Goal: Information Seeking & Learning: Learn about a topic

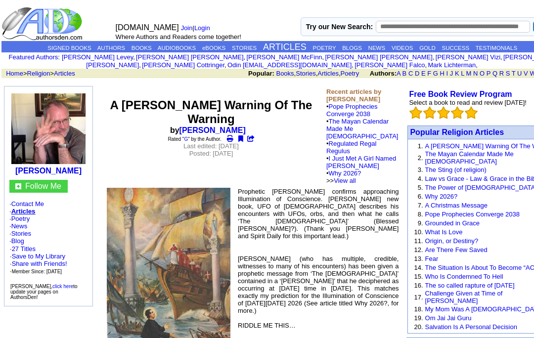
click at [283, 46] on link "ARTICLES" at bounding box center [285, 47] width 44 height 10
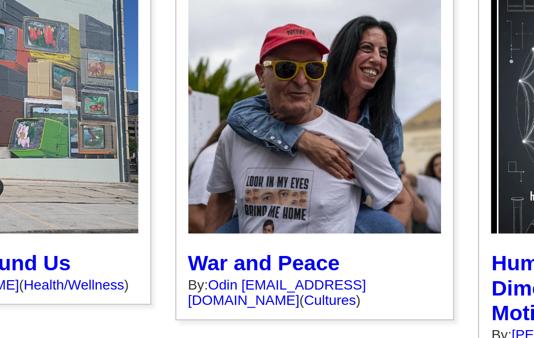
click at [285, 103] on div "Why must war be inevitable, even as Israel and Palestine come to a peaceful agr…" at bounding box center [343, 164] width 116 height 141
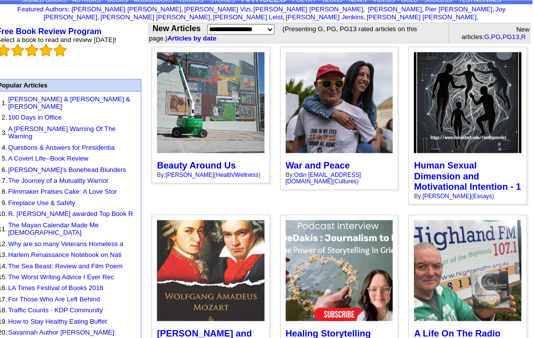
scroll to position [48, 0]
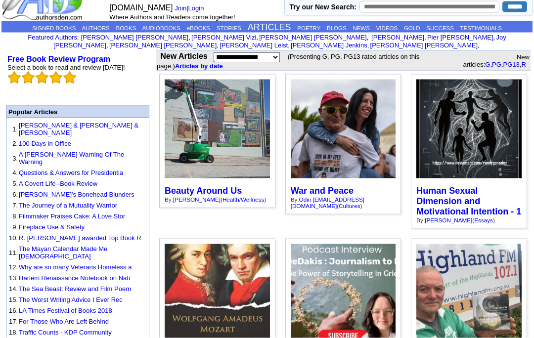
scroll to position [0, 0]
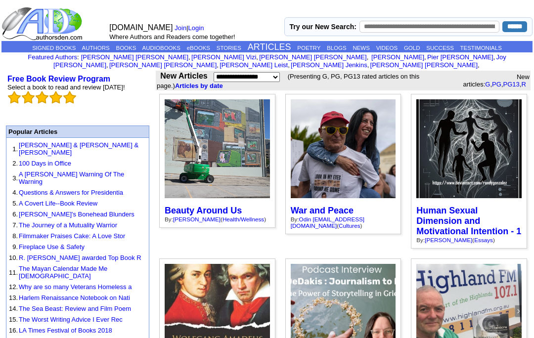
click at [342, 48] on link "BLOGS" at bounding box center [337, 48] width 20 height 6
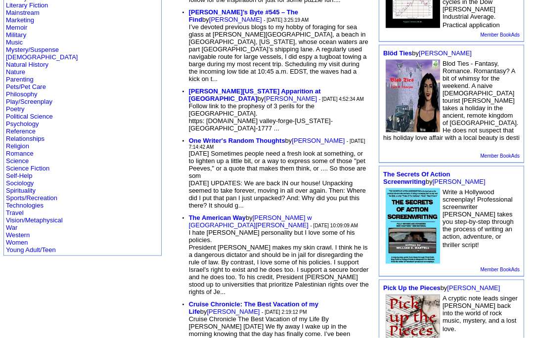
scroll to position [314, 0]
click at [20, 149] on link "Religion" at bounding box center [17, 145] width 23 height 7
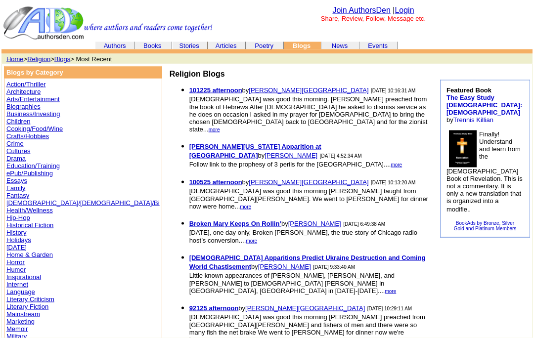
scroll to position [2, 0]
click at [220, 127] on font "more" at bounding box center [214, 129] width 11 height 5
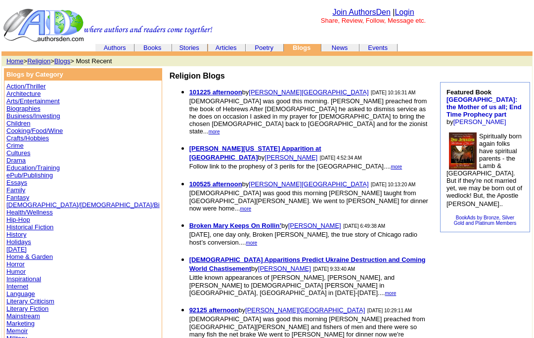
scroll to position [2, 0]
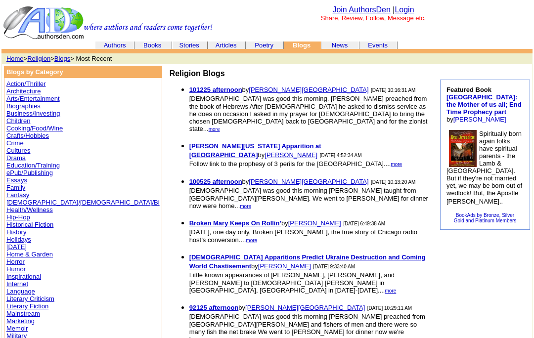
click at [218, 127] on font "more" at bounding box center [214, 129] width 11 height 5
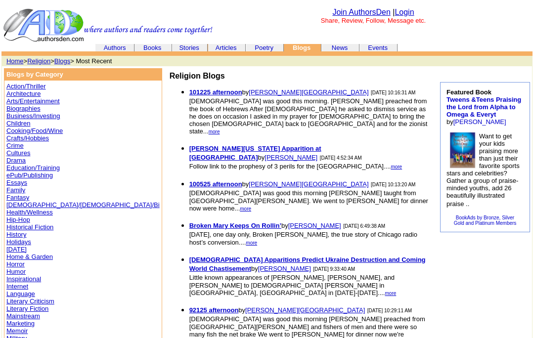
scroll to position [2, 0]
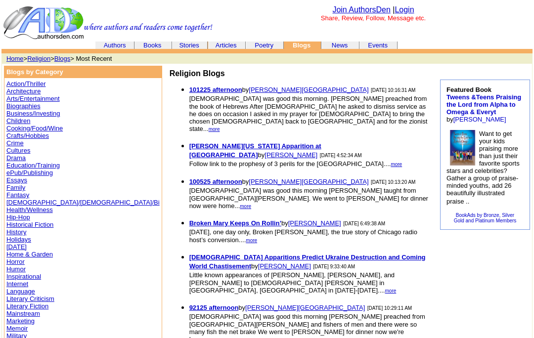
click at [189, 94] on b "101225 afternoon" at bounding box center [215, 89] width 53 height 7
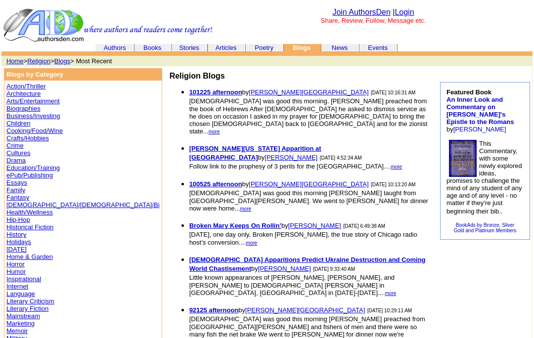
click at [408, 11] on link "Login" at bounding box center [404, 12] width 19 height 8
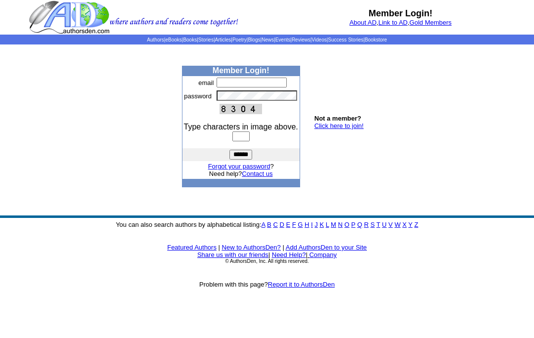
type input "**********"
click at [248, 142] on input "text" at bounding box center [241, 137] width 17 height 10
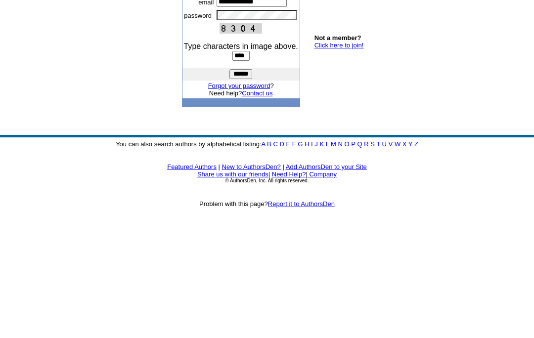
type input "****"
click at [241, 150] on input "******" at bounding box center [241, 155] width 23 height 10
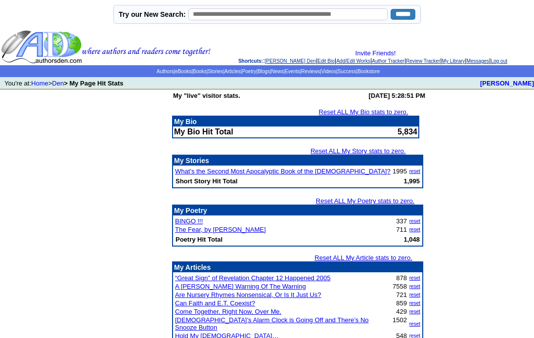
click at [208, 74] on link "Stories" at bounding box center [215, 71] width 15 height 5
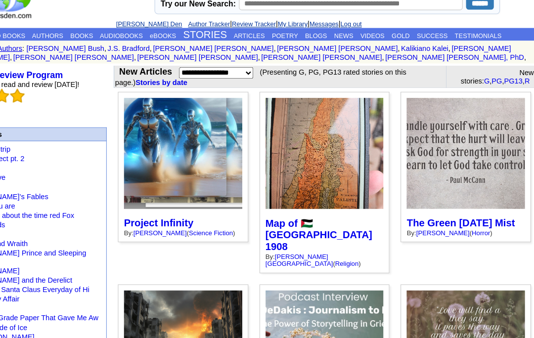
scroll to position [35, 0]
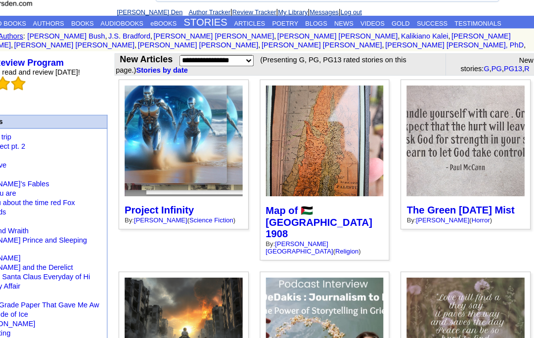
click at [317, 191] on link "Map of 🇵🇸 [GEOGRAPHIC_DATA] 1908" at bounding box center [338, 198] width 95 height 31
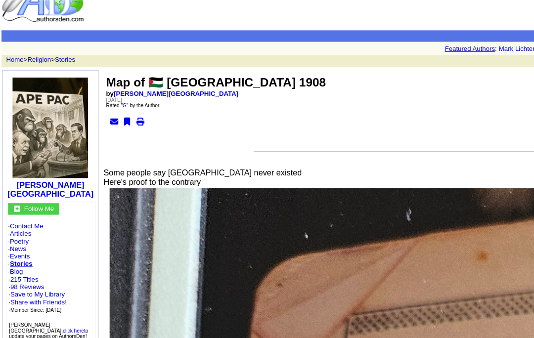
scroll to position [17, 0]
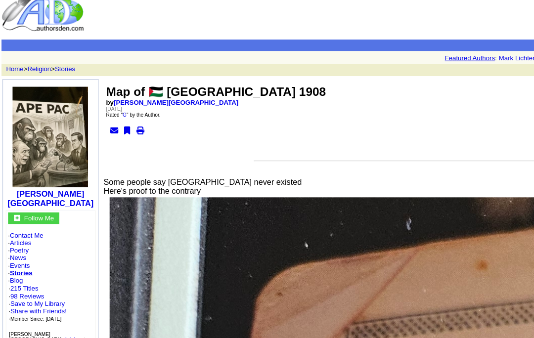
scroll to position [0, 0]
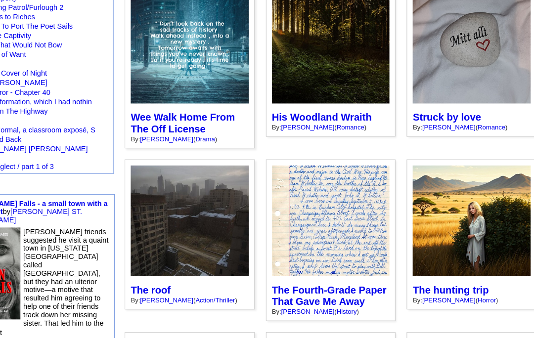
scroll to position [458, 0]
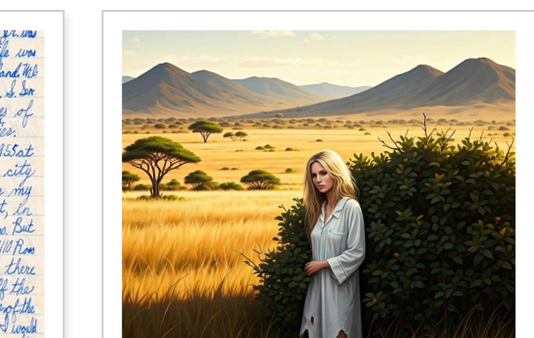
click at [411, 142] on div "Peter and his wife Anna go on a hunting trip in Africa that a friend to Peter a…" at bounding box center [469, 209] width 116 height 134
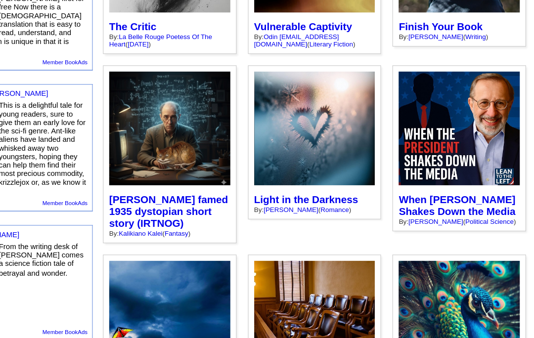
scroll to position [841, 0]
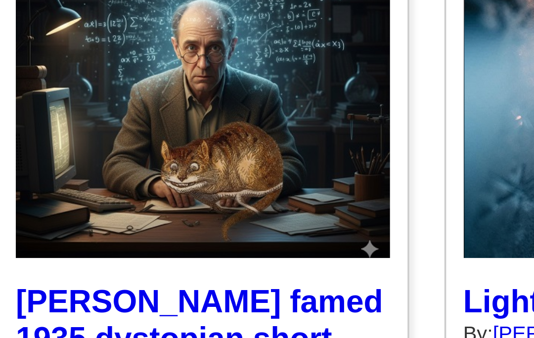
click at [159, 88] on div "First appearing in the New Yorker Magazine in a 1935 issue, author E.B. White''…" at bounding box center [217, 140] width 116 height 155
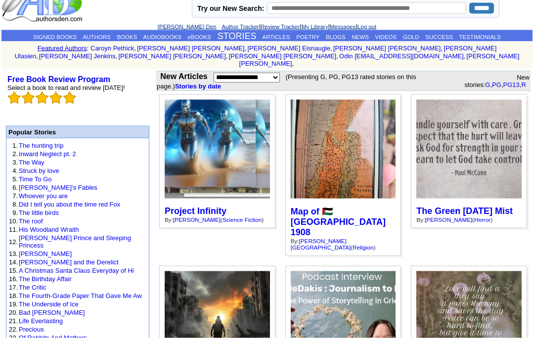
scroll to position [19, 0]
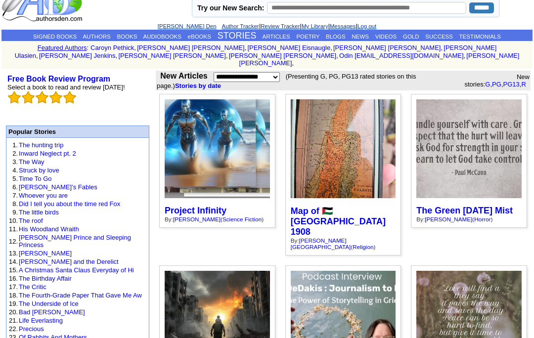
click at [90, 39] on link "AUTHORS" at bounding box center [97, 37] width 28 height 6
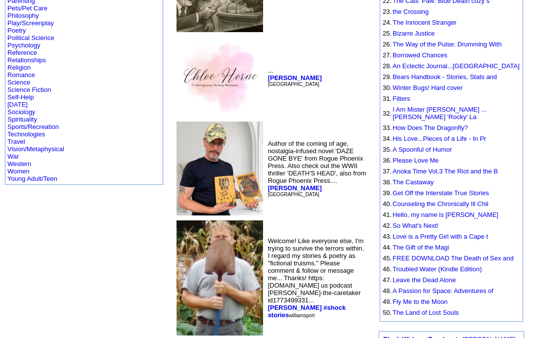
scroll to position [397, 0]
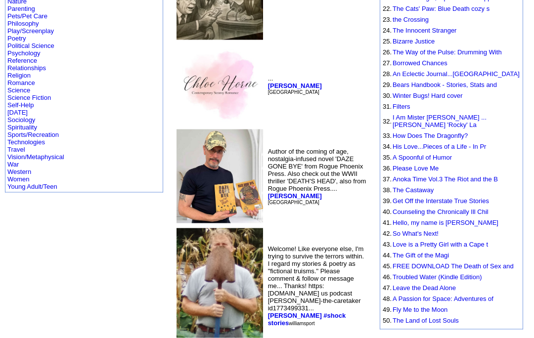
click at [19, 79] on link "Religion" at bounding box center [18, 75] width 23 height 7
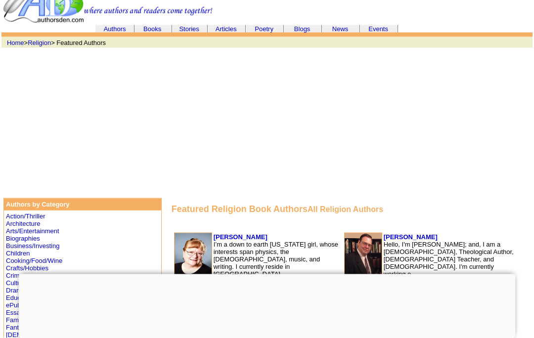
scroll to position [19, 0]
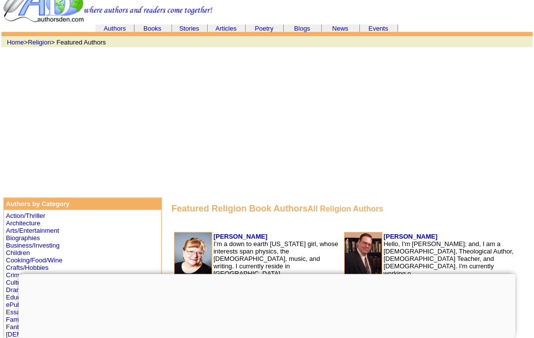
click at [230, 27] on link "Articles" at bounding box center [226, 28] width 21 height 7
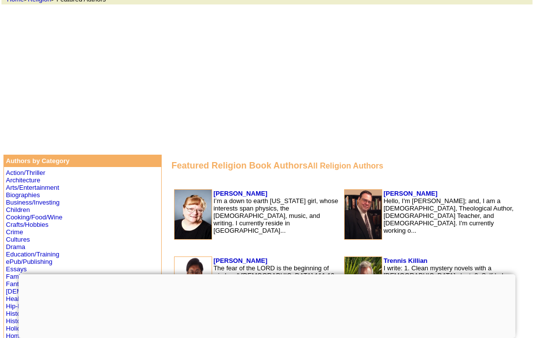
scroll to position [63, 0]
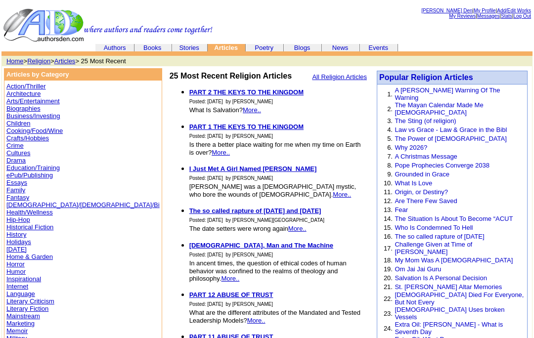
click at [451, 79] on font "Popular Religion Articles" at bounding box center [426, 77] width 94 height 8
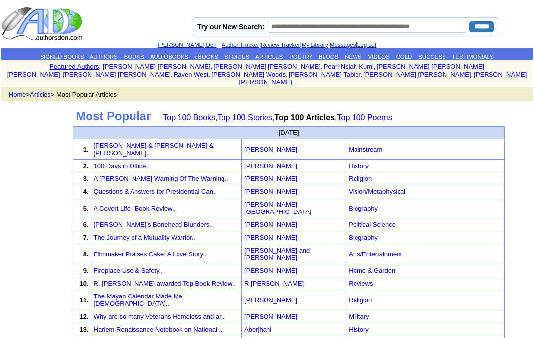
click at [306, 56] on link "POETRY" at bounding box center [300, 57] width 23 height 6
